Goal: Task Accomplishment & Management: Use online tool/utility

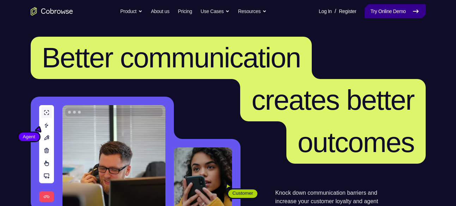
click at [374, 10] on link "Try Online Demo" at bounding box center [395, 11] width 61 height 14
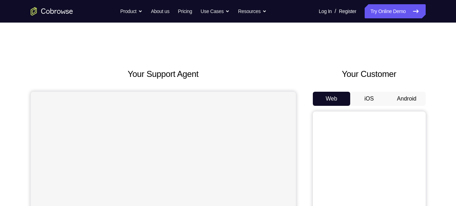
scroll to position [60, 0]
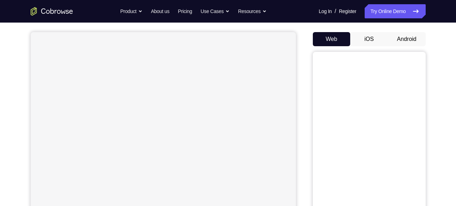
click at [406, 38] on button "Android" at bounding box center [407, 39] width 38 height 14
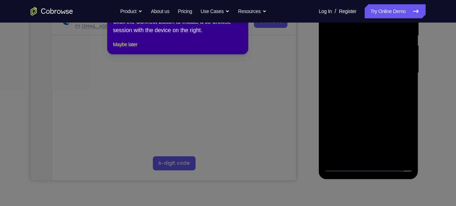
scroll to position [148, 0]
click at [371, 107] on icon at bounding box center [230, 97] width 461 height 218
click at [368, 166] on icon at bounding box center [230, 97] width 461 height 218
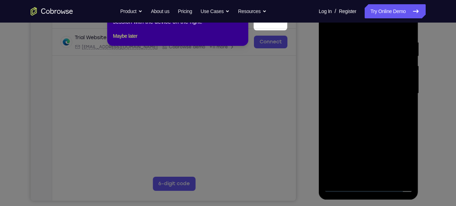
scroll to position [114, 0]
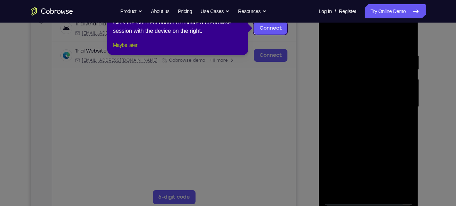
click at [136, 49] on button "Maybe later" at bounding box center [125, 45] width 24 height 8
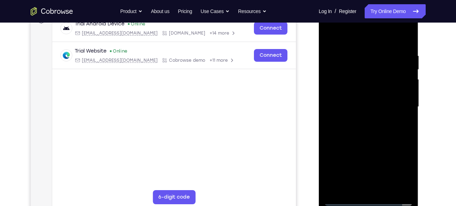
click at [369, 200] on div at bounding box center [368, 107] width 89 height 198
click at [400, 178] on div at bounding box center [368, 107] width 89 height 198
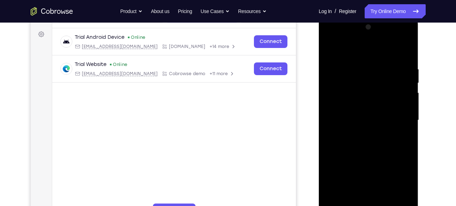
scroll to position [100, 0]
click at [331, 39] on div at bounding box center [368, 121] width 89 height 198
click at [402, 121] on div at bounding box center [368, 121] width 89 height 198
click at [359, 135] on div at bounding box center [368, 121] width 89 height 198
click at [360, 111] on div at bounding box center [368, 121] width 89 height 198
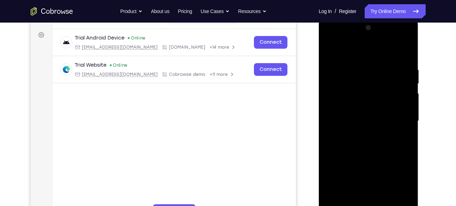
click at [337, 90] on div at bounding box center [368, 121] width 89 height 198
click at [341, 89] on div at bounding box center [368, 121] width 89 height 198
click at [341, 103] on div at bounding box center [368, 121] width 89 height 198
click at [402, 104] on div at bounding box center [368, 121] width 89 height 198
click at [370, 122] on div at bounding box center [368, 121] width 89 height 198
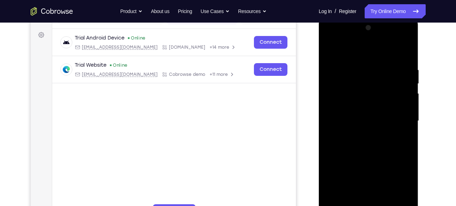
click at [380, 140] on div at bounding box center [368, 121] width 89 height 198
click at [366, 145] on div at bounding box center [368, 121] width 89 height 198
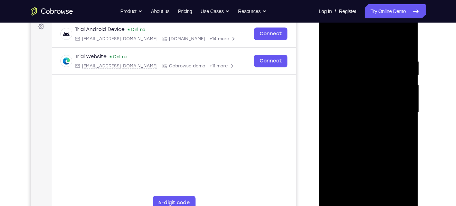
scroll to position [108, 0]
click at [372, 92] on div at bounding box center [368, 113] width 89 height 198
click at [387, 41] on div at bounding box center [368, 113] width 89 height 198
click at [375, 54] on div at bounding box center [368, 113] width 89 height 198
click at [364, 57] on div at bounding box center [368, 113] width 89 height 198
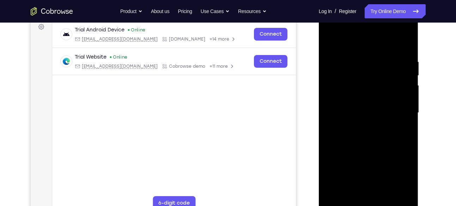
click at [365, 136] on div at bounding box center [368, 113] width 89 height 198
click at [358, 131] on div at bounding box center [368, 113] width 89 height 198
click at [336, 135] on div at bounding box center [368, 113] width 89 height 198
click at [359, 131] on div at bounding box center [368, 113] width 89 height 198
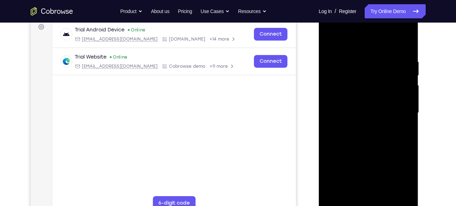
click at [401, 134] on div at bounding box center [368, 113] width 89 height 198
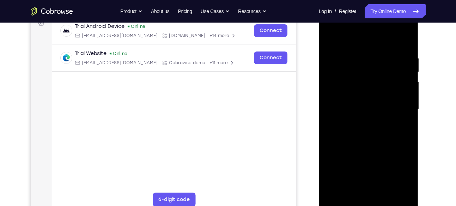
scroll to position [109, 0]
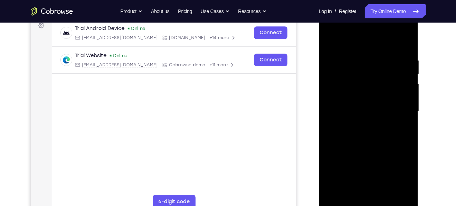
click at [379, 130] on div at bounding box center [368, 112] width 89 height 198
click at [359, 133] on div at bounding box center [368, 112] width 89 height 198
click at [371, 136] on div at bounding box center [368, 112] width 89 height 198
click at [403, 121] on div at bounding box center [368, 112] width 89 height 198
click at [402, 119] on div at bounding box center [368, 112] width 89 height 198
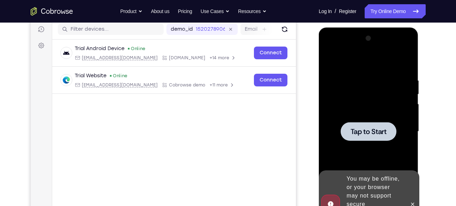
scroll to position [90, 0]
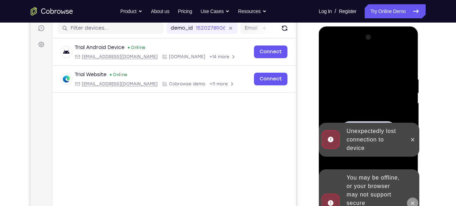
click at [413, 201] on icon at bounding box center [412, 202] width 3 height 3
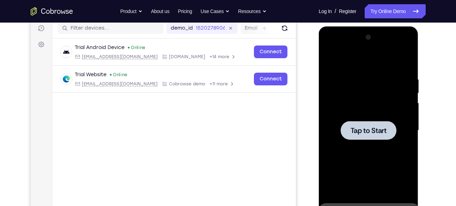
click at [413, 98] on div "Tap to Start" at bounding box center [369, 131] width 100 height 210
click at [376, 109] on div at bounding box center [368, 131] width 89 height 198
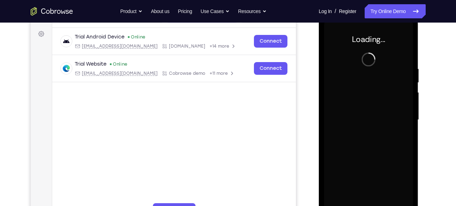
scroll to position [101, 0]
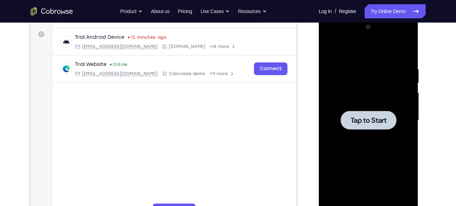
click at [358, 122] on span "Tap to Start" at bounding box center [369, 120] width 36 height 7
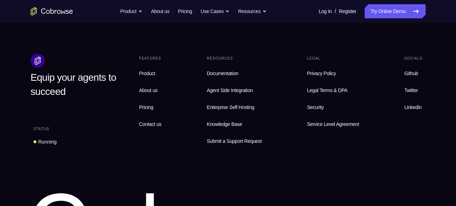
scroll to position [558, 0]
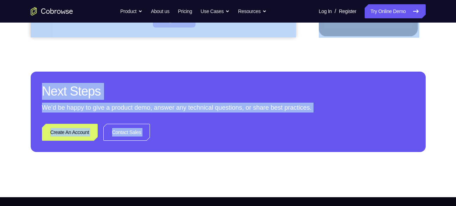
drag, startPoint x: 194, startPoint y: 112, endPoint x: 200, endPoint y: -47, distance: 158.8
click at [200, 0] on html "Open main menu Go back Powerful, Flexible and Trustworthy. Avoid all extra fric…" at bounding box center [228, 91] width 456 height 764
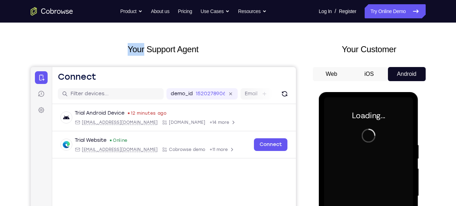
drag, startPoint x: 92, startPoint y: 22, endPoint x: 140, endPoint y: 30, distance: 49.0
drag, startPoint x: 140, startPoint y: 30, endPoint x: 91, endPoint y: 37, distance: 49.9
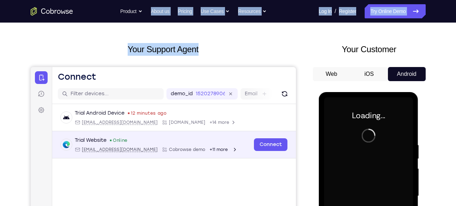
drag, startPoint x: 124, startPoint y: 89, endPoint x: 133, endPoint y: 155, distance: 66.9
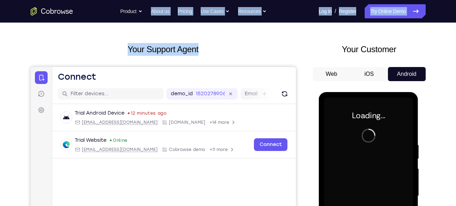
drag, startPoint x: 116, startPoint y: 23, endPoint x: 133, endPoint y: 20, distance: 16.8
drag, startPoint x: 133, startPoint y: 20, endPoint x: 81, endPoint y: 47, distance: 58.5
click at [81, 47] on h2 "Your Support Agent" at bounding box center [163, 49] width 265 height 13
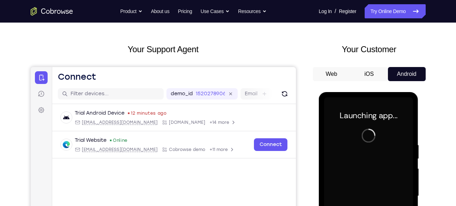
drag, startPoint x: 116, startPoint y: 195, endPoint x: 122, endPoint y: 12, distance: 183.2
click at [122, 67] on html "Skip to main content Connect Sessions Settings Open main menu Connect demo_id 1…" at bounding box center [162, 185] width 265 height 236
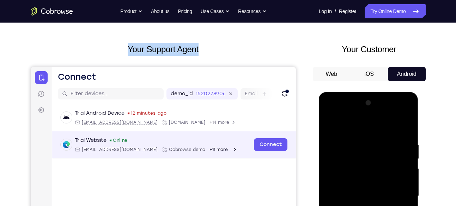
drag, startPoint x: 123, startPoint y: 98, endPoint x: 137, endPoint y: 158, distance: 61.2
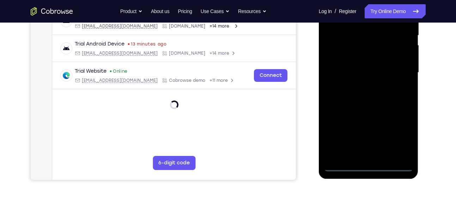
scroll to position [152, 0]
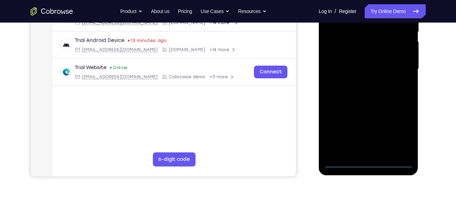
click at [369, 164] on div at bounding box center [368, 69] width 89 height 198
click at [399, 133] on div at bounding box center [368, 69] width 89 height 198
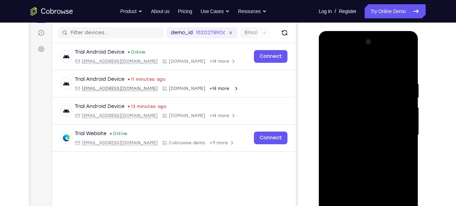
scroll to position [85, 0]
click at [335, 57] on div at bounding box center [368, 136] width 89 height 198
click at [392, 136] on div at bounding box center [368, 136] width 89 height 198
click at [397, 137] on div at bounding box center [368, 136] width 89 height 198
click at [400, 133] on div at bounding box center [368, 136] width 89 height 198
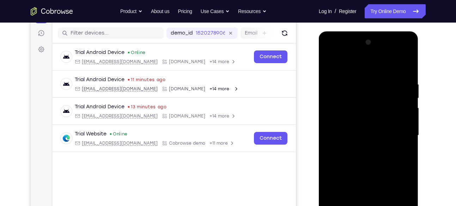
click at [399, 133] on div at bounding box center [368, 136] width 89 height 198
